Goal: Answer question/provide support

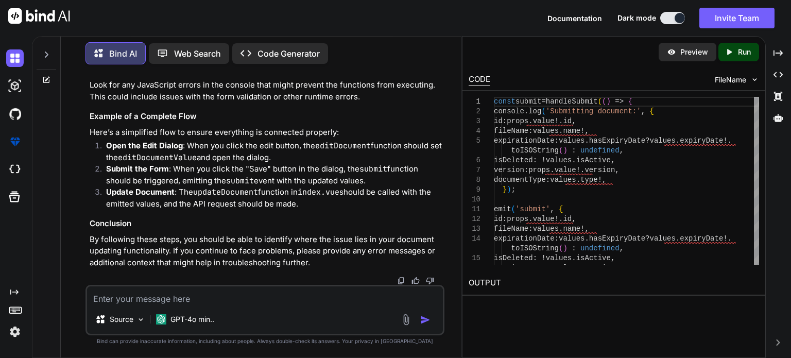
scroll to position [27012, 0]
click at [182, 295] on textarea at bounding box center [265, 295] width 356 height 19
type textarea "the submit button doest fire anything still"
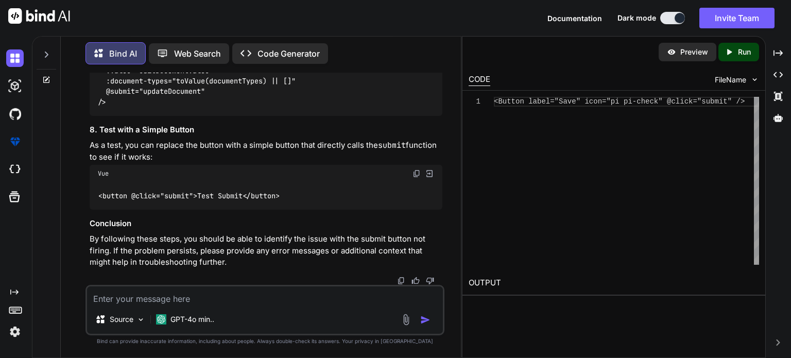
scroll to position [27894, 0]
drag, startPoint x: 347, startPoint y: 189, endPoint x: 289, endPoint y: 188, distance: 57.7
drag, startPoint x: 362, startPoint y: 188, endPoint x: 134, endPoint y: 194, distance: 227.8
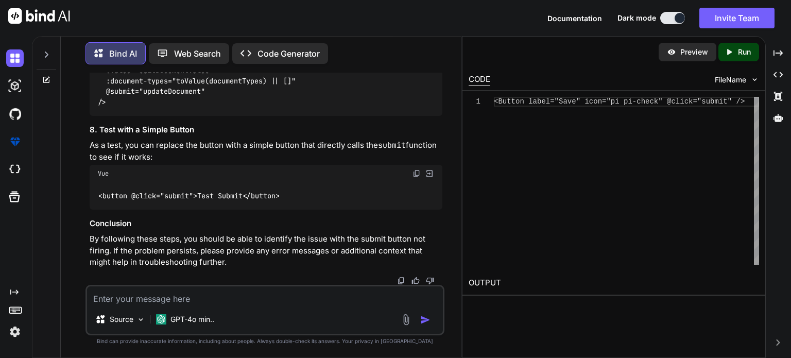
click at [84, 188] on div "You Bind AI To troubleshoot the issues you're facing with editing documents and…" at bounding box center [265, 215] width 392 height 285
copy code "<Button label="Save" icon="pi pi-check" @click="submit" />"
click at [191, 302] on textarea at bounding box center [265, 295] width 356 height 19
click at [191, 301] on textarea at bounding box center [265, 295] width 356 height 19
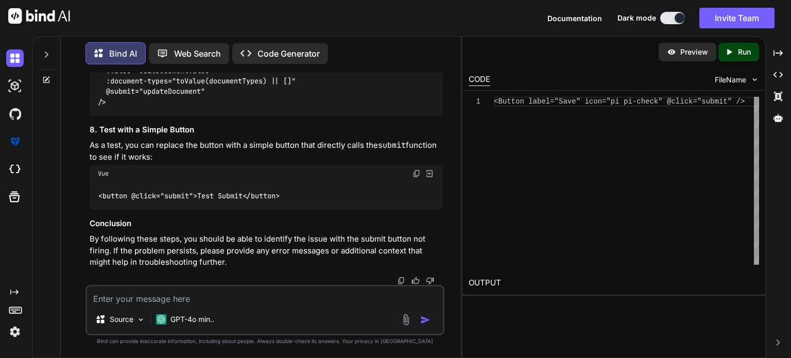
click at [168, 303] on textarea at bounding box center [265, 295] width 356 height 19
type textarea "i"
paste textarea "C:\nova\Osiris.Nova.Internal.UI\components\partner\shared\documents\index.vue"
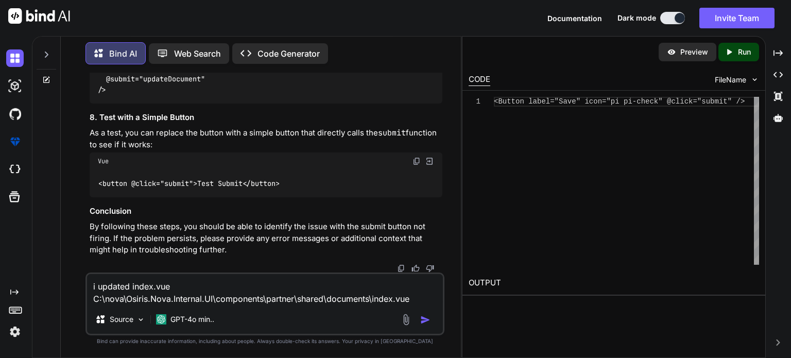
paste textarea "<script setup lang="ts"> import type { ColumnProps } from '#shared/types/base' …"
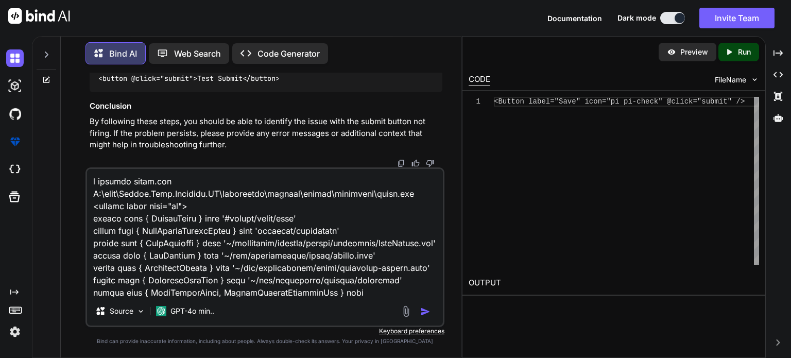
scroll to position [4366, 0]
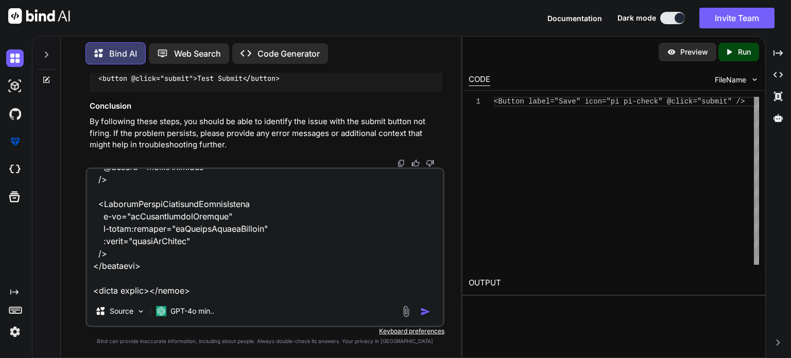
click at [208, 267] on textarea at bounding box center [265, 233] width 356 height 128
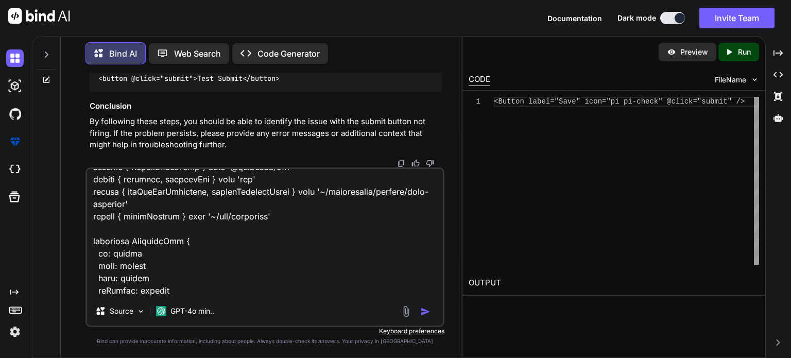
scroll to position [0, 0]
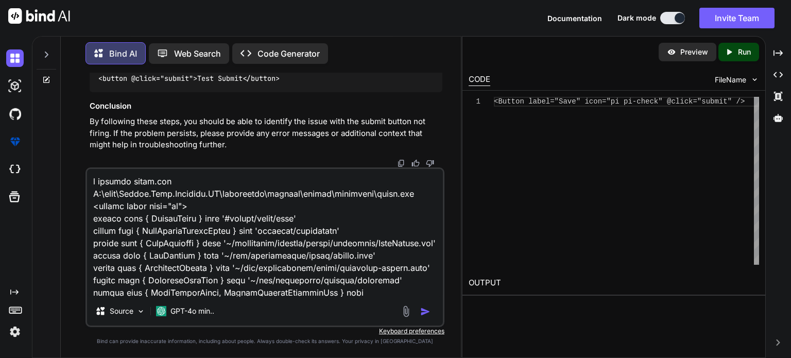
click at [408, 294] on textarea at bounding box center [265, 233] width 356 height 128
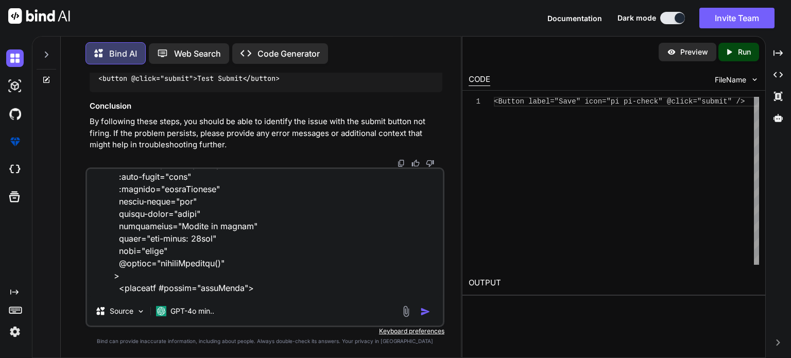
scroll to position [4367, 0]
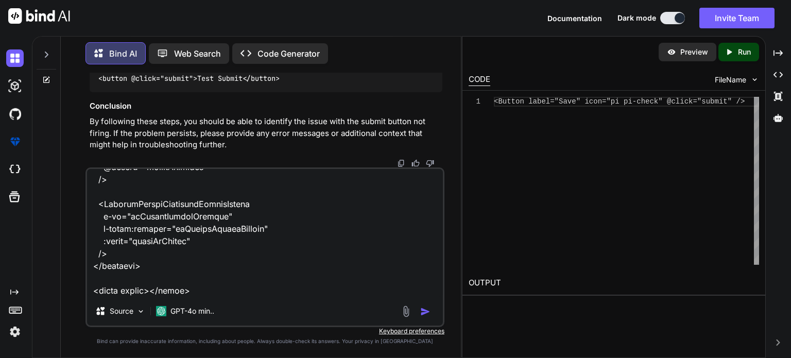
click at [226, 289] on textarea at bounding box center [265, 233] width 356 height 128
paste textarea "C:\nova\Osiris.Nova.Internal.UI\composables\queries\nova-partners.ts"
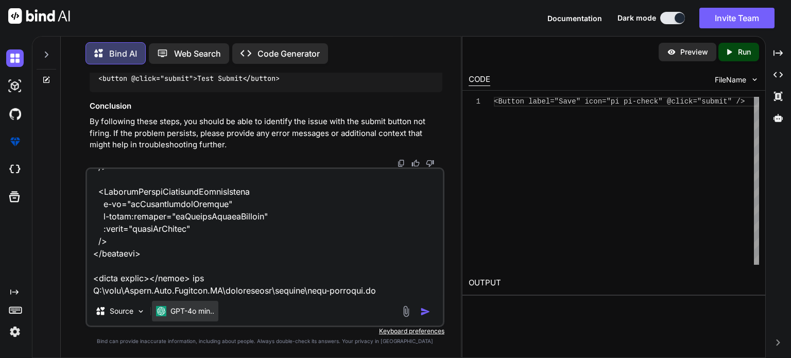
scroll to position [4378, 0]
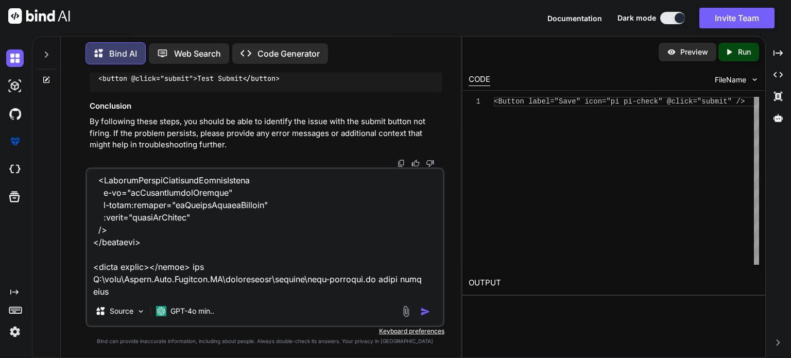
paste textarea "import type { Documents } from '#shared/types/nova-documents' import type { Nov…"
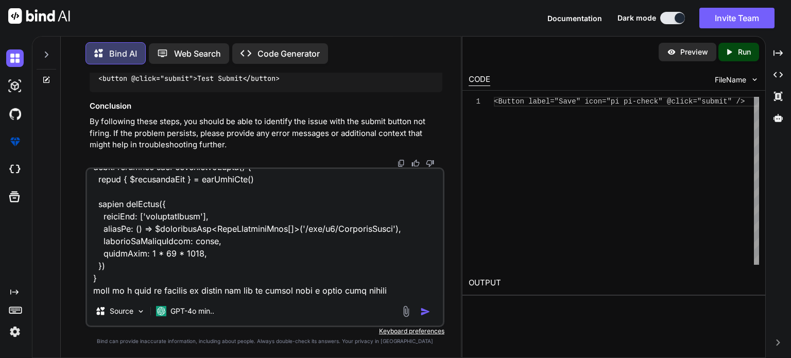
scroll to position [11650, 0]
click at [392, 290] on textarea at bounding box center [265, 233] width 356 height 128
click at [441, 72] on div "Bind AI Web Search Created with Pixso. Code Generator You Bind AI To troublesho…" at bounding box center [261, 197] width 400 height 319
click at [414, 289] on textarea at bounding box center [265, 233] width 356 height 128
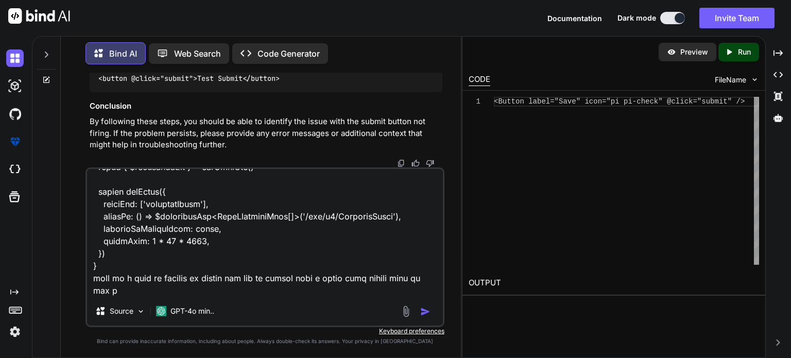
scroll to position [11661, 0]
paste textarea "<script setup lang="ts"> import type { UpdatePartnerDocumentDto } from '~/lib/r…"
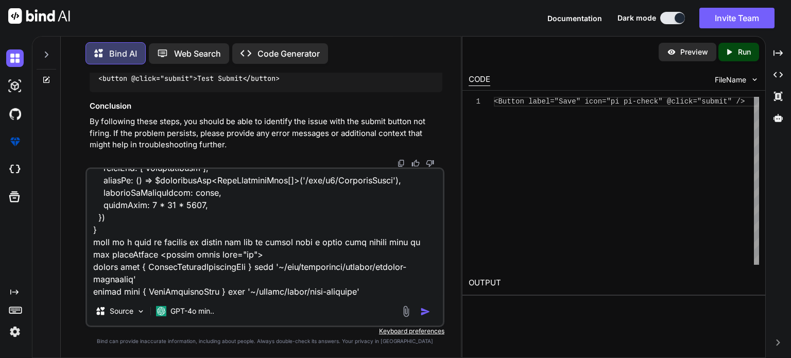
scroll to position [13701, 0]
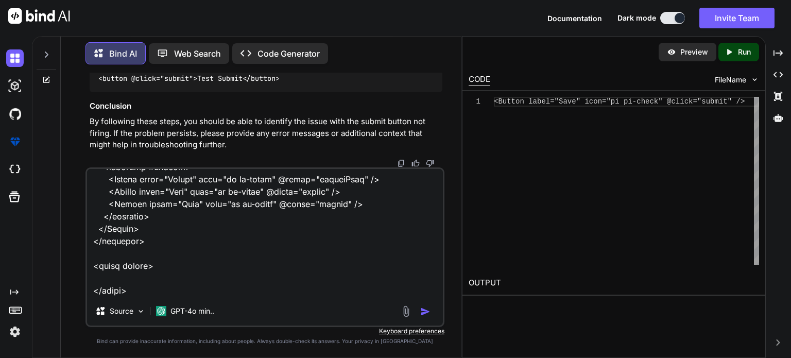
click at [422, 312] on img "button" at bounding box center [425, 312] width 10 height 10
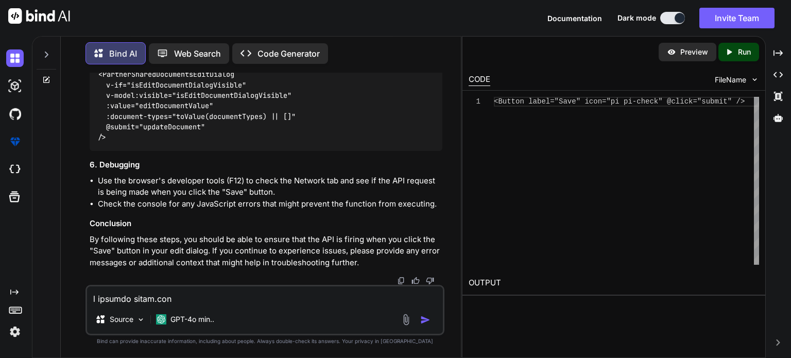
scroll to position [33400, 0]
copy span "handleSubmit"
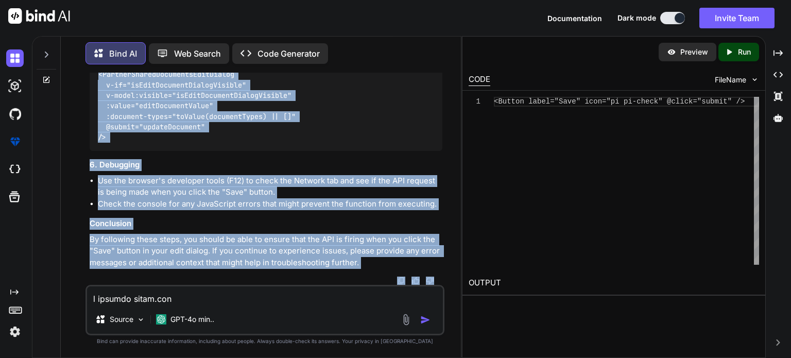
scroll to position [33600, 0]
drag, startPoint x: 99, startPoint y: 89, endPoint x: 115, endPoint y: 135, distance: 49.0
copy code "const submit = handleSubmit ( async () => { const payload : UpdatePartnerDocume…"
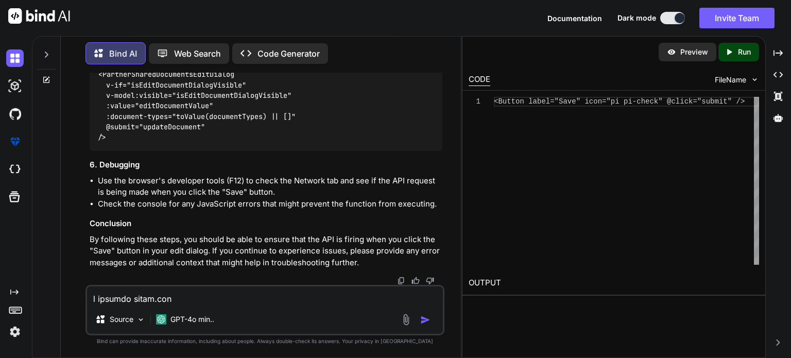
click at [185, 297] on textarea at bounding box center [265, 295] width 356 height 19
paste textarea "[vue-tsc] Property 'mutateAsync' does not exist on type 'Ref<undefined, undefin…"
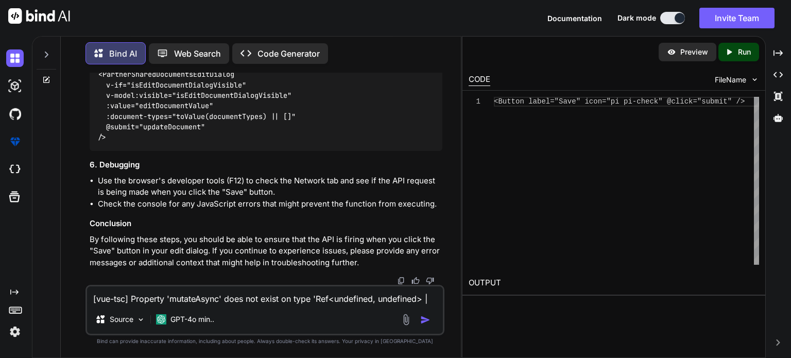
scroll to position [63, 0]
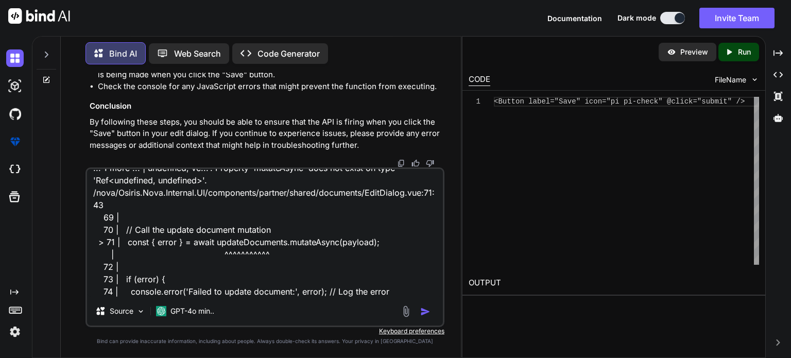
click at [428, 309] on img "button" at bounding box center [425, 312] width 10 height 10
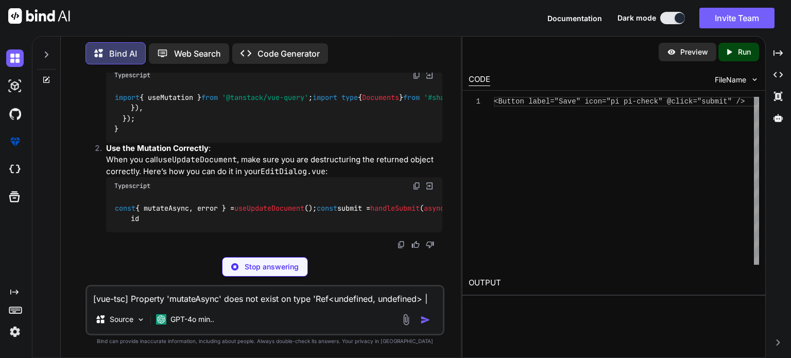
scroll to position [34451, 0]
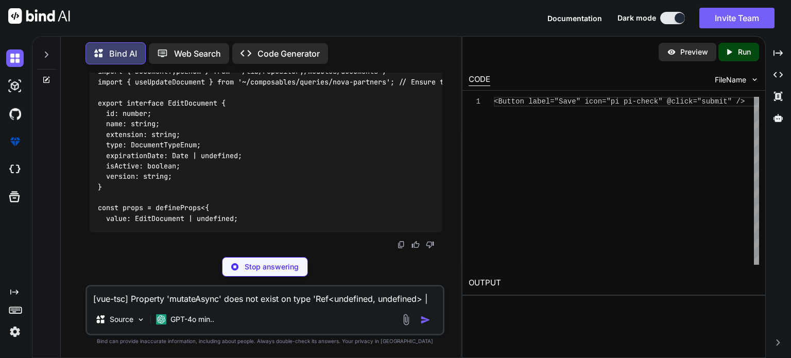
drag, startPoint x: 120, startPoint y: 234, endPoint x: 107, endPoint y: 131, distance: 104.4
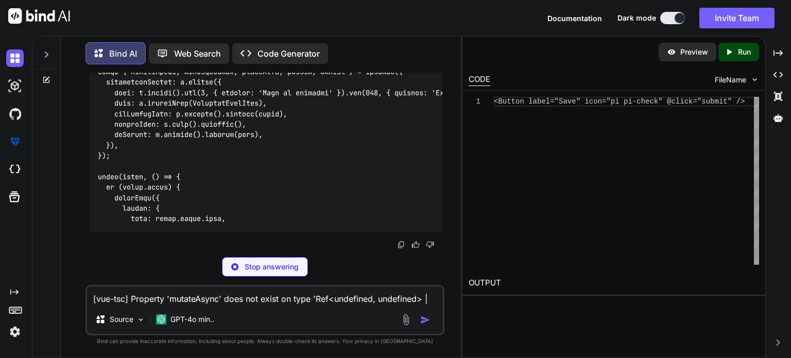
copy code "export function useUpdateDocument ( ) { const { $documentsApi } = useNuxtApp ()…"
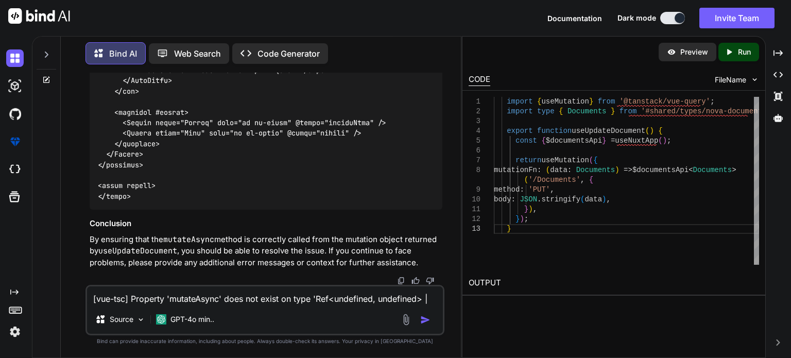
click at [177, 301] on textarea "[vue-tsc] Property 'mutateAsync' does not exist on type 'Ref<undefined, undefin…" at bounding box center [265, 295] width 356 height 19
paste textarea "nova-partners.ts:549 GET [URL][DOMAIN_NAME] 404 (Not Found)"
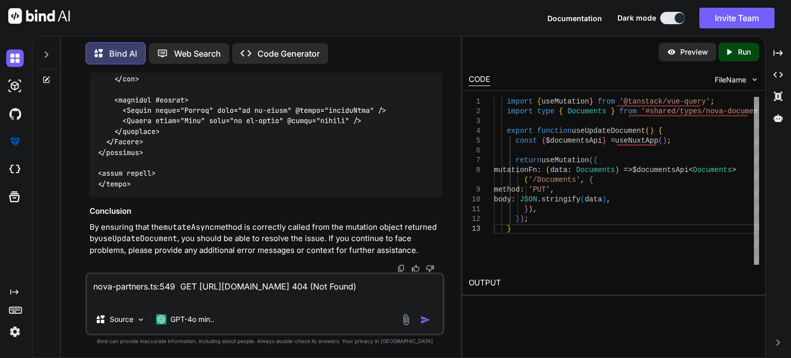
type textarea "nova-partners.ts:549 GET [URL][DOMAIN_NAME] 404 (Not Found)"
click at [426, 321] on img "button" at bounding box center [425, 320] width 10 height 10
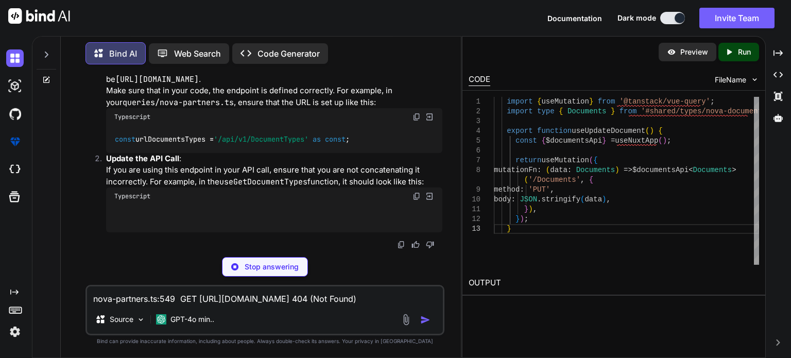
scroll to position [37030, 0]
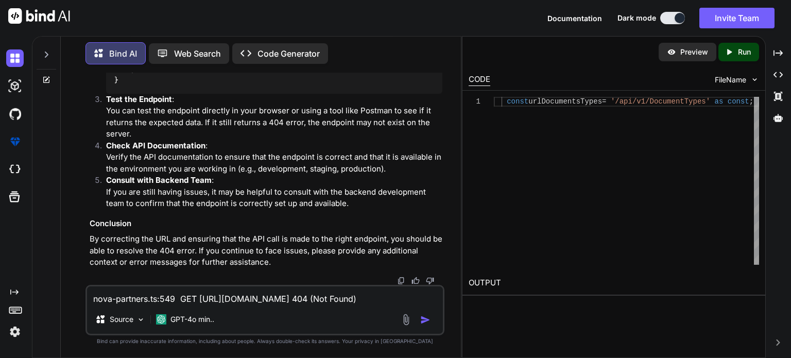
drag, startPoint x: 369, startPoint y: 187, endPoint x: 105, endPoint y: 179, distance: 264.9
copy code "const urlDocumentsTypes = '/api/v1/DocumentTypes' as const ;"
click at [214, 63] on span "useGetDocumentTypes" at bounding box center [220, 58] width 78 height 9
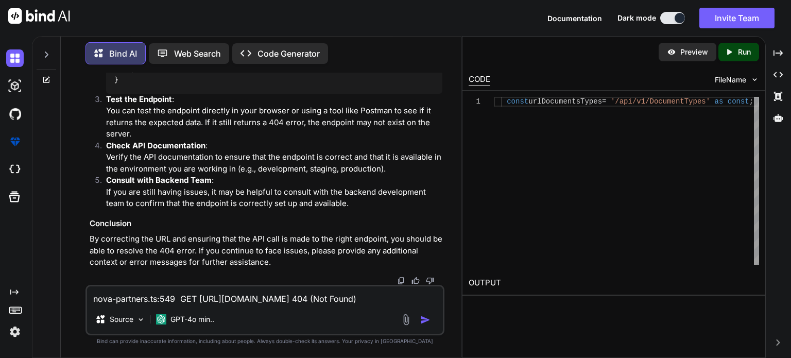
click at [214, 63] on span "useGetDocumentTypes" at bounding box center [220, 58] width 78 height 9
drag, startPoint x: 128, startPoint y: 205, endPoint x: 111, endPoint y: 110, distance: 96.7
click at [111, 93] on div "export function useGetDocumentTypes ( ) { const { $documentsApi } = useNuxtApp …" at bounding box center [274, 69] width 336 height 48
copy code "export function useGetDocumentTypes ( ) { const { $documentsApi } = useNuxtApp …"
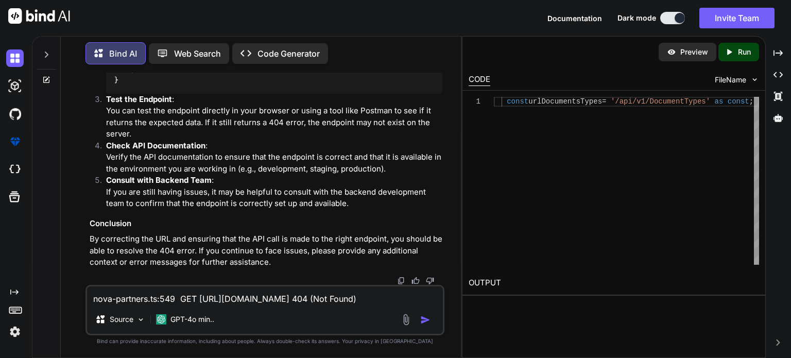
click at [201, 299] on textarea "nova-partners.ts:549 GET [URL][DOMAIN_NAME] 404 (Not Found)" at bounding box center [265, 295] width 356 height 19
paste textarea "chunk-ZOSOILDM.js?v=78017956:627 Uncaught (in promise) ZodError: [ { "code": "i…"
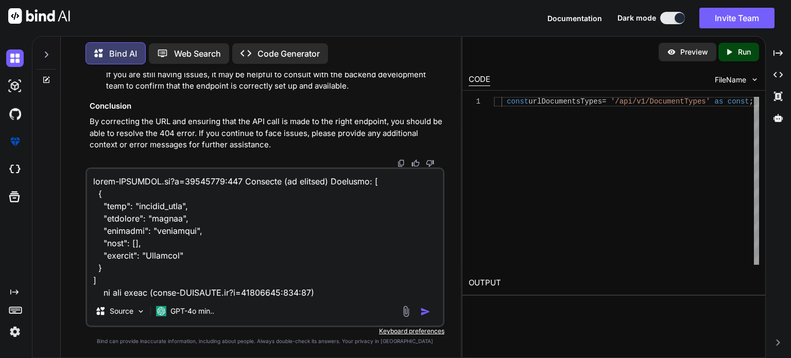
scroll to position [916, 0]
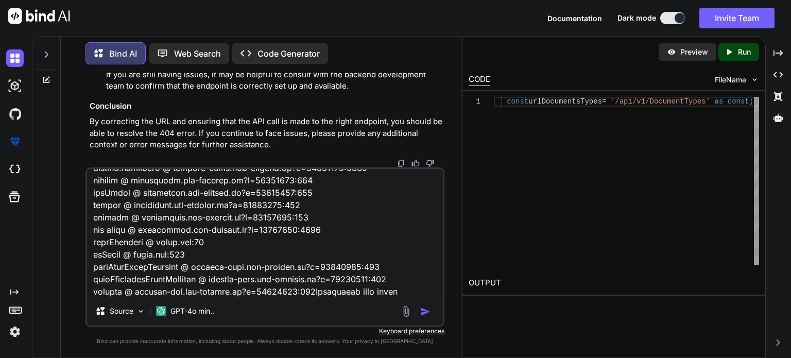
type textarea "chunk-ZOSOILDM.js?v=78017956:627 Uncaught (in promise) ZodError: [ { "code": "i…"
click at [425, 313] on img "button" at bounding box center [425, 312] width 10 height 10
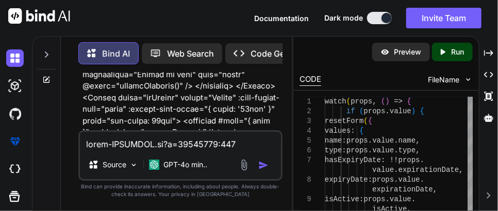
scroll to position [56863, 0]
